Goal: Task Accomplishment & Management: Use online tool/utility

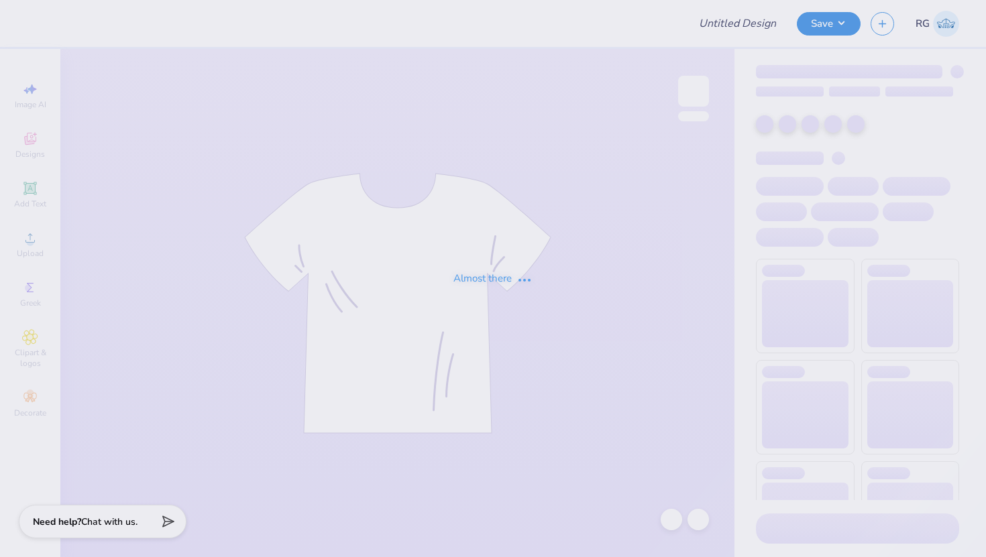
type input "Shirts and hats for Chi Omega, [PERSON_NAME]"
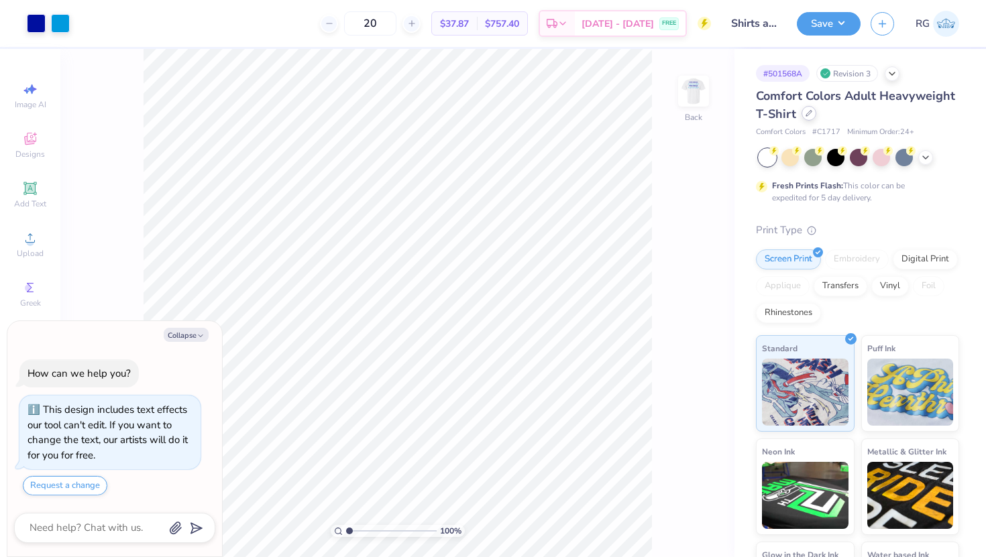
click at [807, 117] on div at bounding box center [808, 113] width 15 height 15
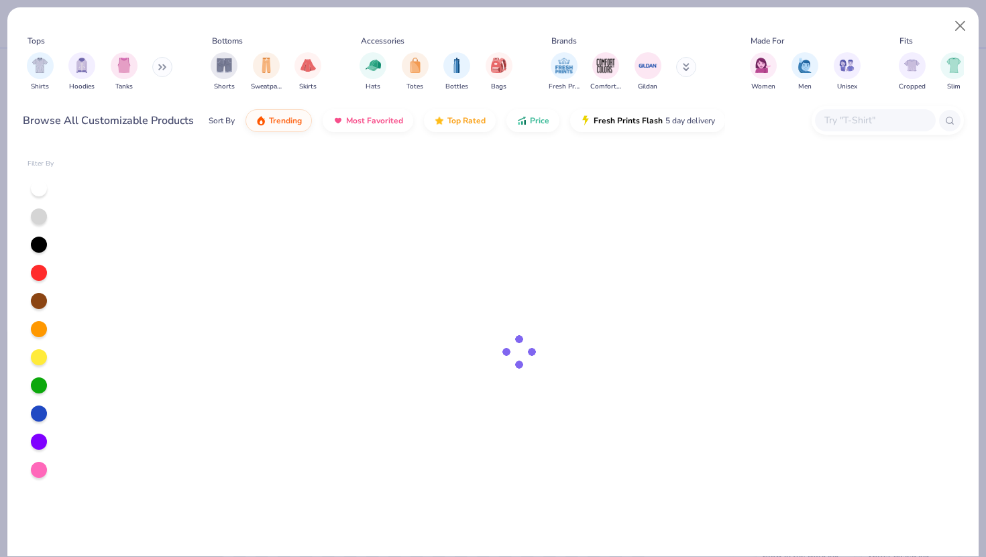
type textarea "x"
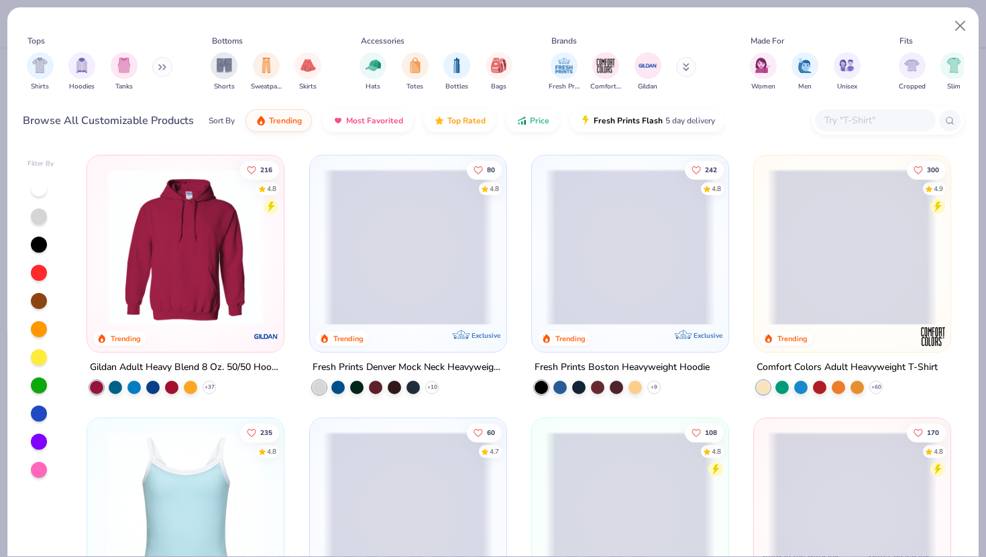
click at [836, 121] on input "text" at bounding box center [874, 120] width 103 height 15
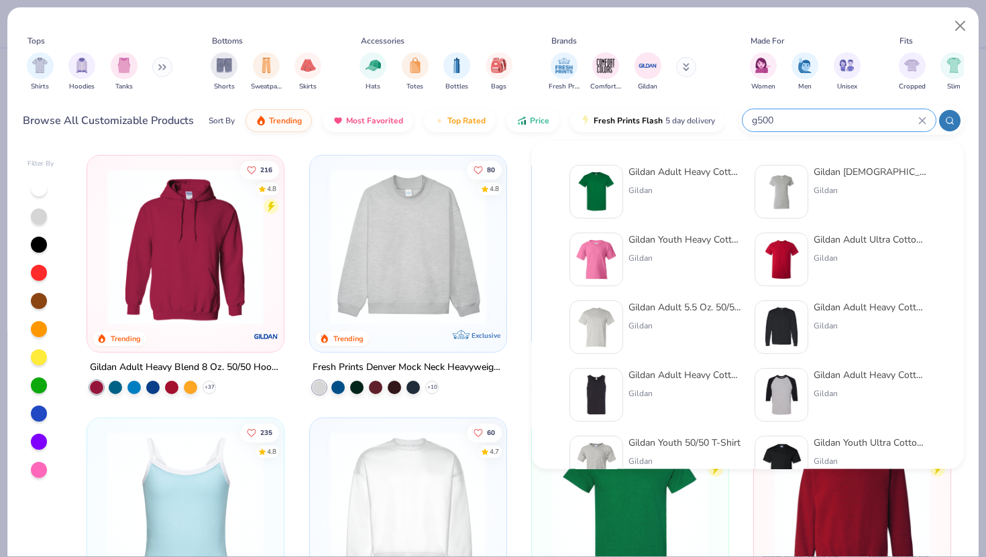
type input "g500"
click at [662, 175] on div "Gildan Adult Heavy Cotton T-Shirt" at bounding box center [684, 172] width 113 height 14
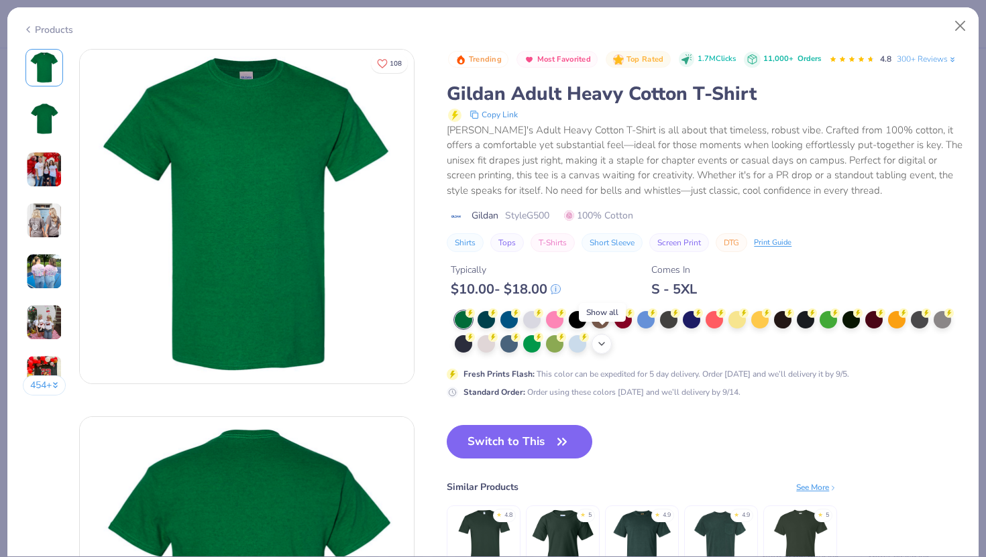
click at [604, 341] on icon at bounding box center [601, 344] width 11 height 11
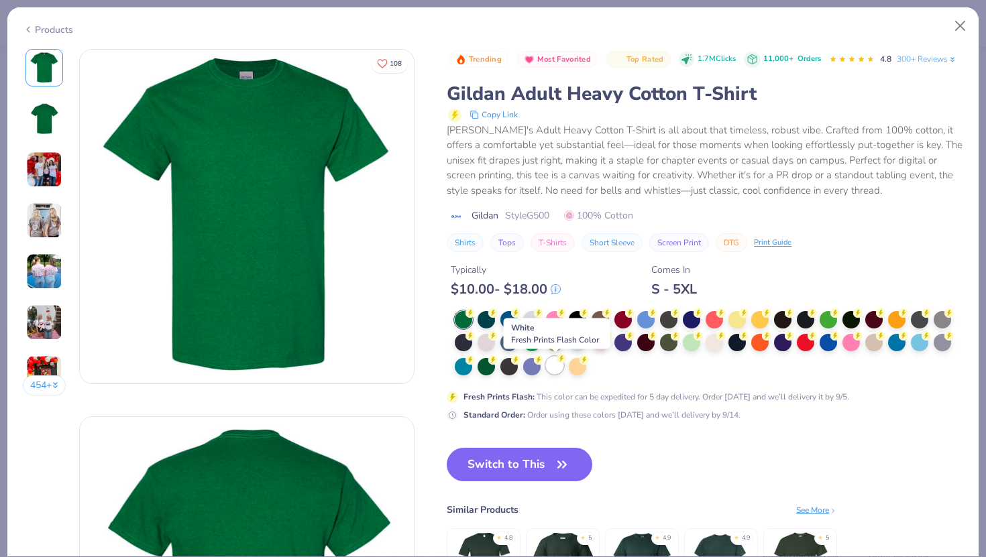
click at [554, 366] on div at bounding box center [554, 365] width 17 height 17
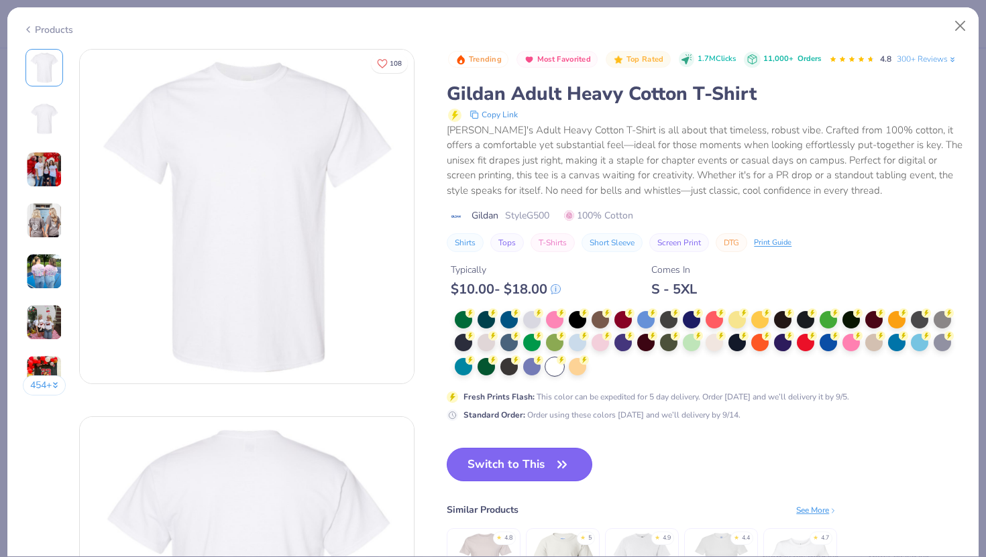
click at [517, 462] on button "Switch to This" at bounding box center [520, 465] width 146 height 34
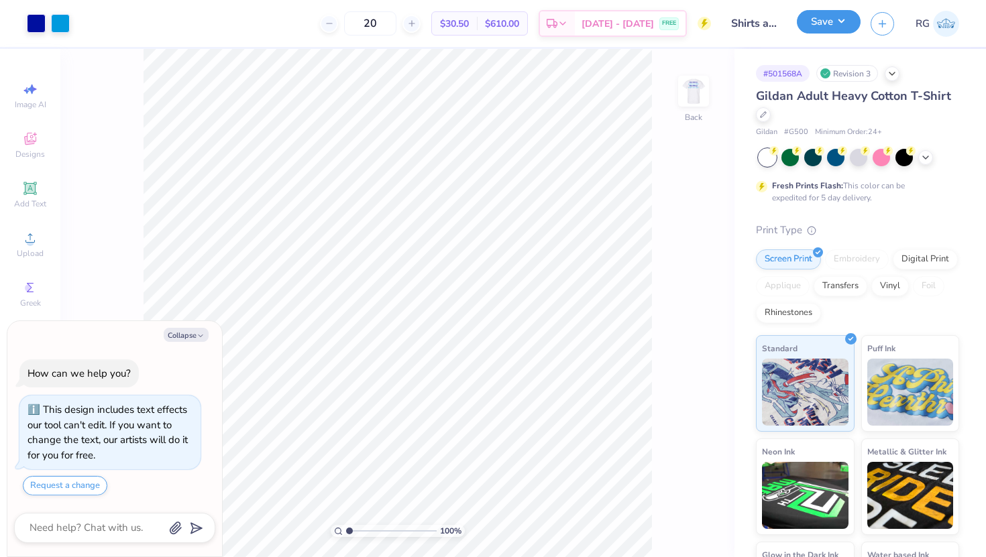
click at [828, 21] on button "Save" at bounding box center [829, 21] width 64 height 23
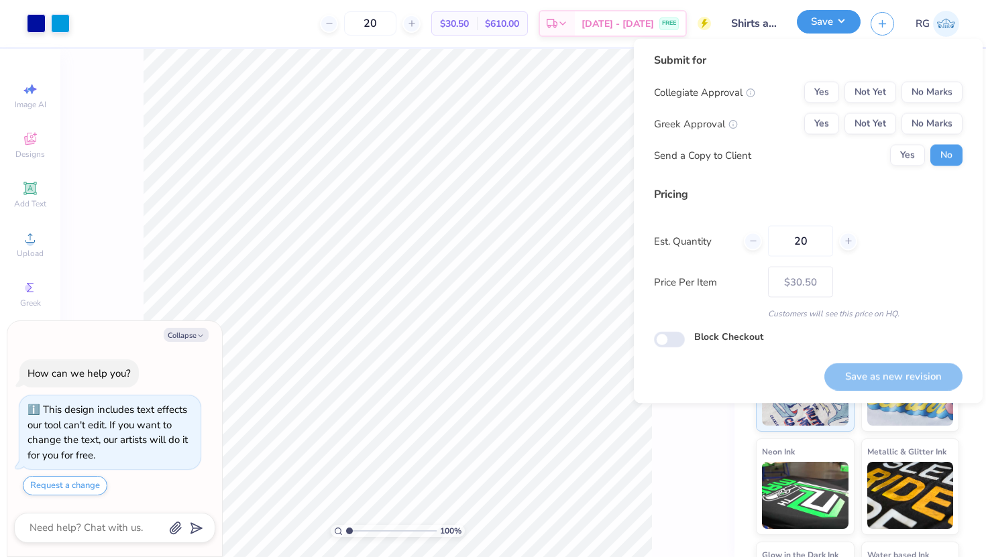
type textarea "x"
click at [921, 82] on button "No Marks" at bounding box center [931, 92] width 61 height 21
click at [871, 128] on button "Not Yet" at bounding box center [870, 123] width 52 height 21
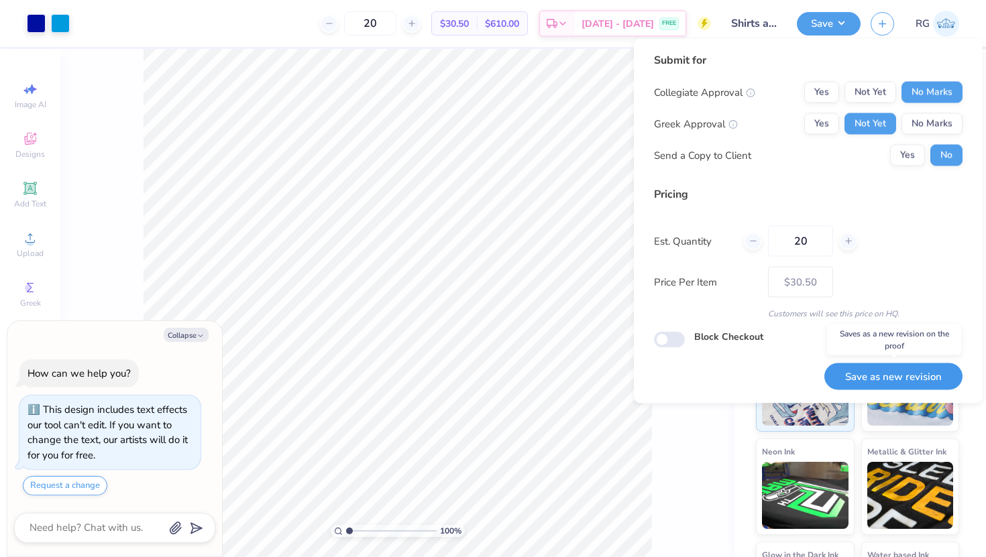
click at [874, 375] on button "Save as new revision" at bounding box center [893, 376] width 138 height 27
type input "$30.50"
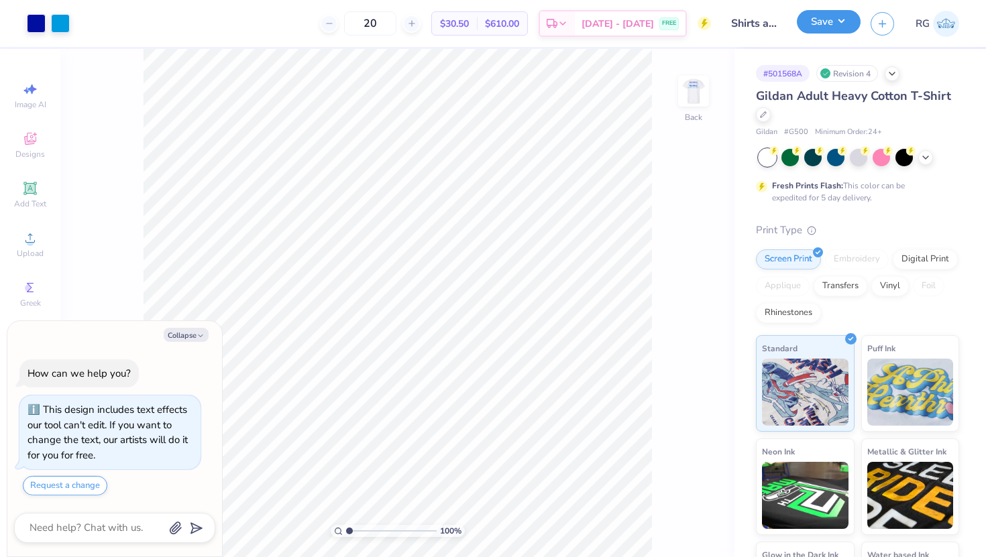
click at [828, 27] on button "Save" at bounding box center [829, 21] width 64 height 23
type textarea "x"
